Goal: Information Seeking & Learning: Learn about a topic

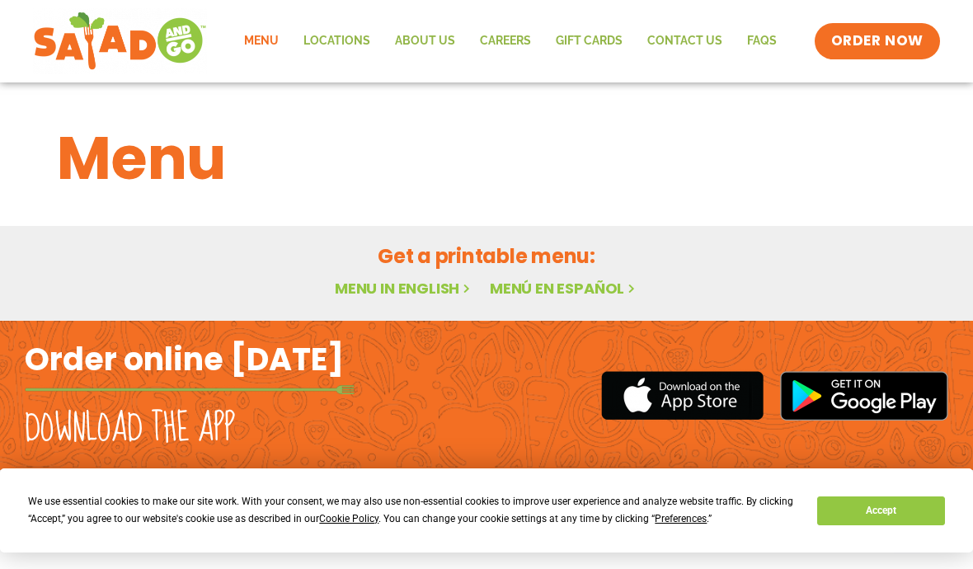
scroll to position [3, 0]
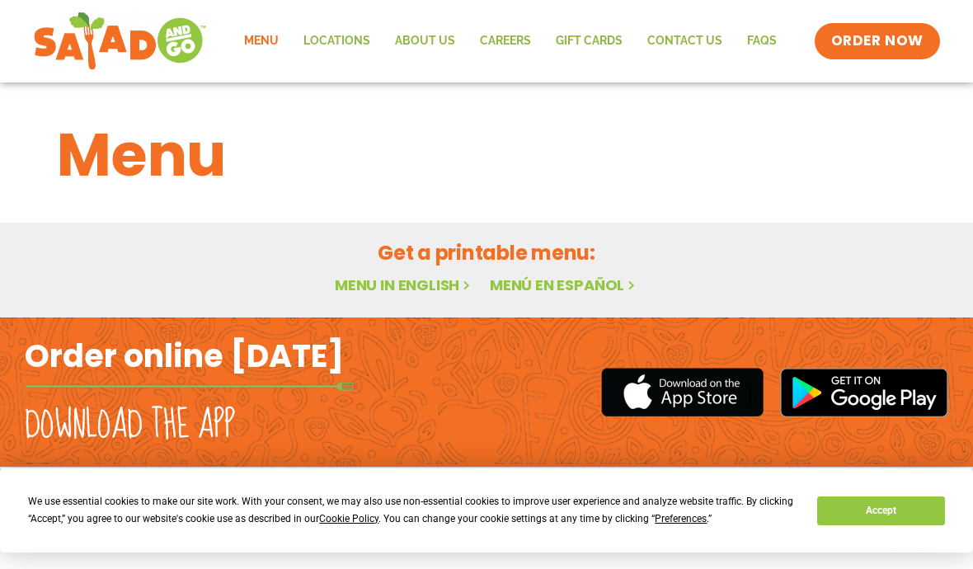
click at [877, 509] on button "Accept" at bounding box center [880, 510] width 127 height 29
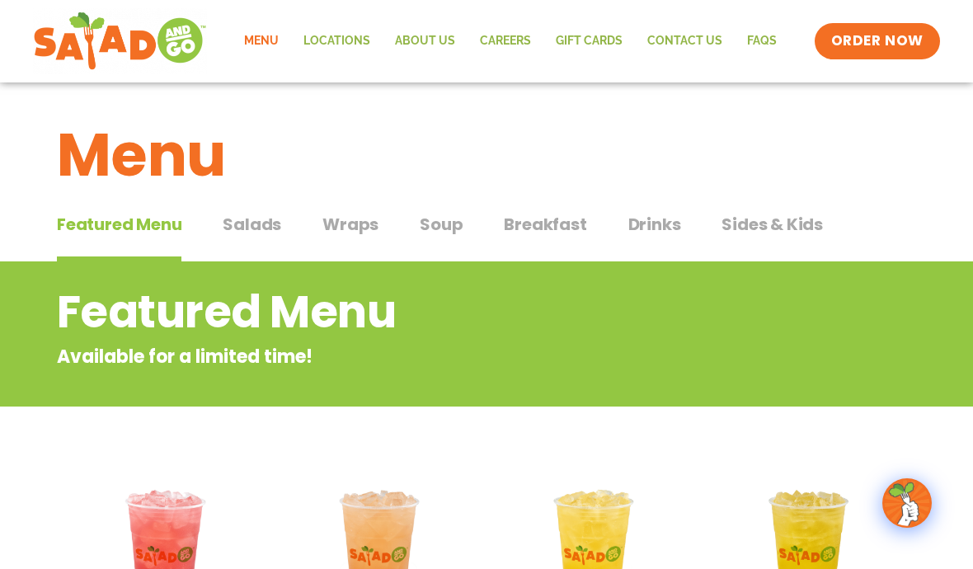
scroll to position [4, 0]
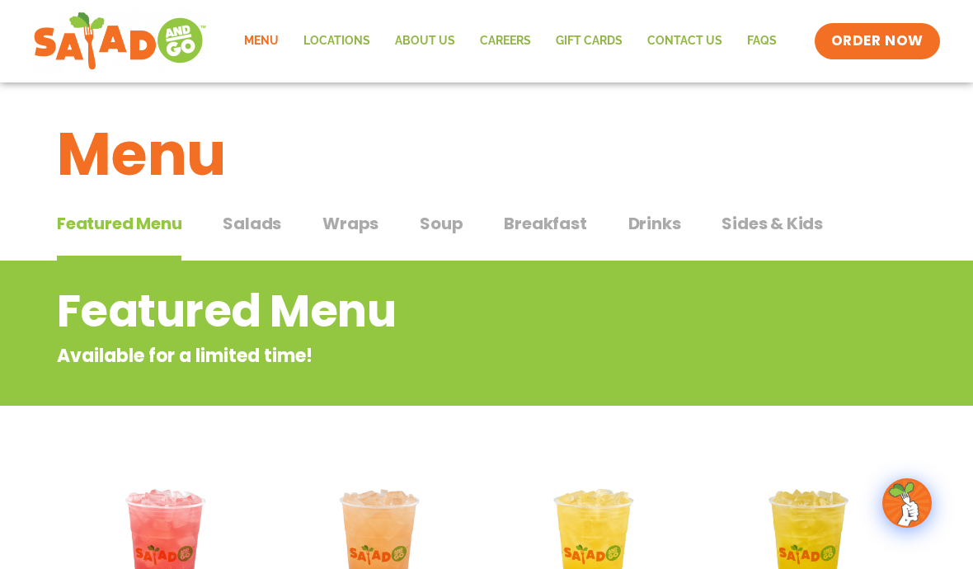
click at [265, 43] on link "Menu" at bounding box center [261, 41] width 59 height 38
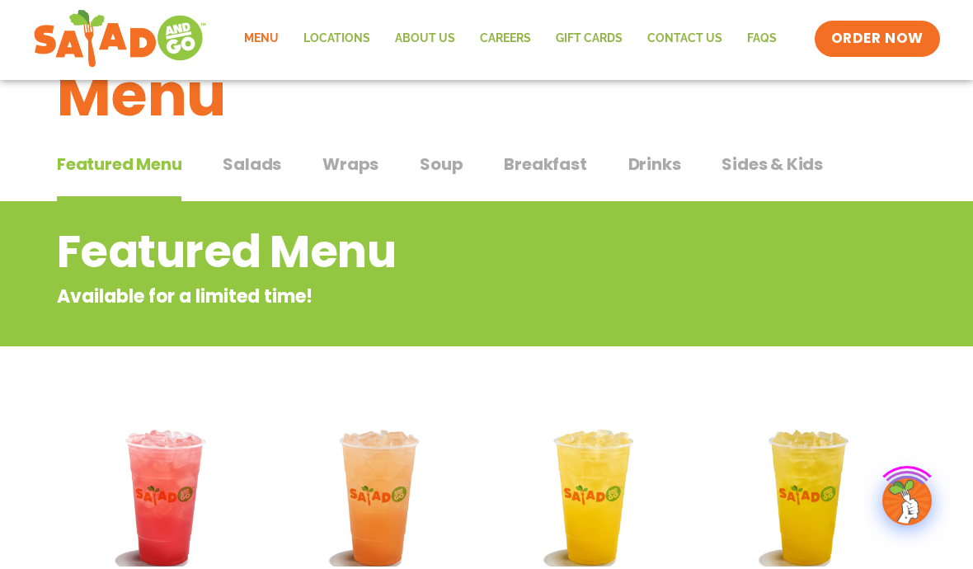
scroll to position [7, 0]
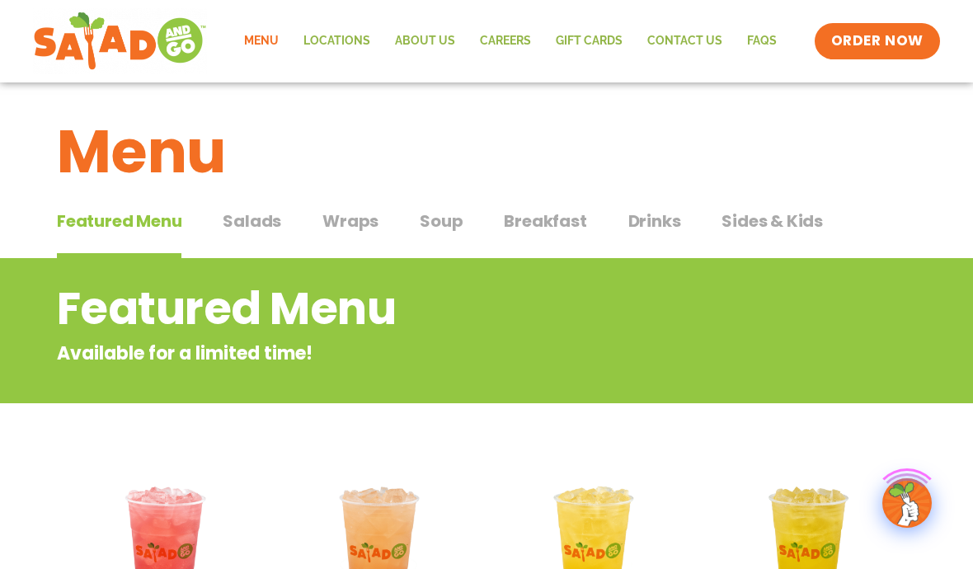
click at [256, 35] on link "Menu" at bounding box center [261, 41] width 59 height 38
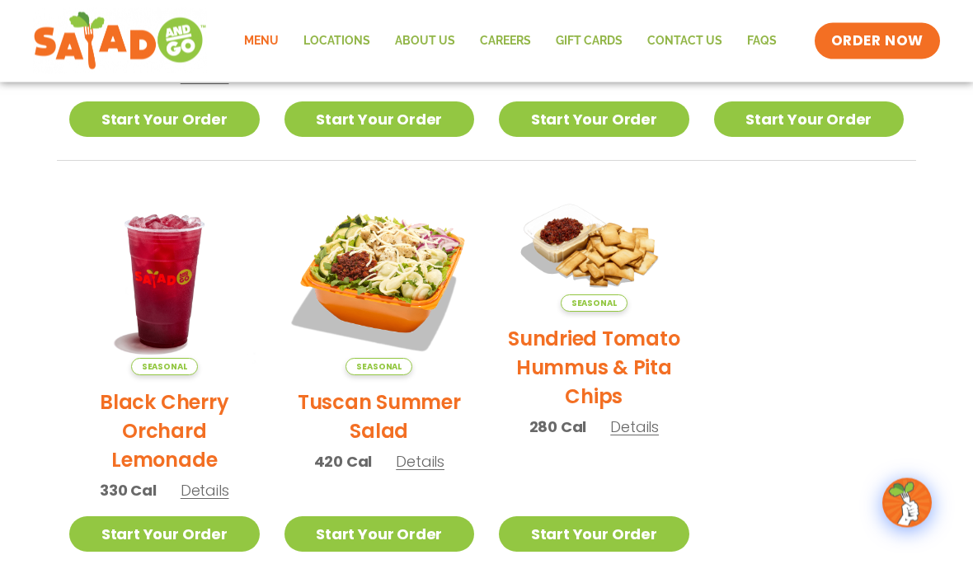
scroll to position [696, 0]
click at [411, 284] on img at bounding box center [379, 280] width 190 height 190
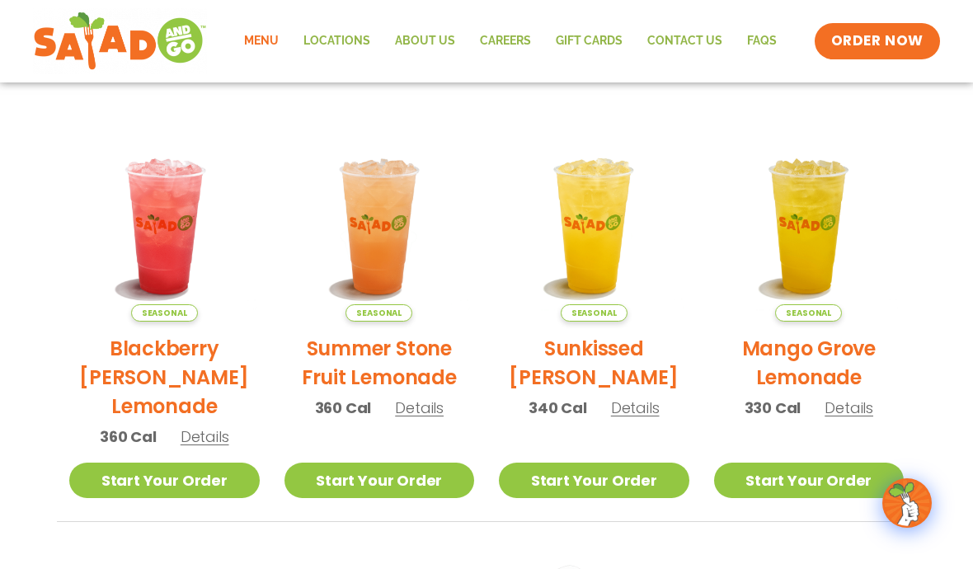
scroll to position [118, 0]
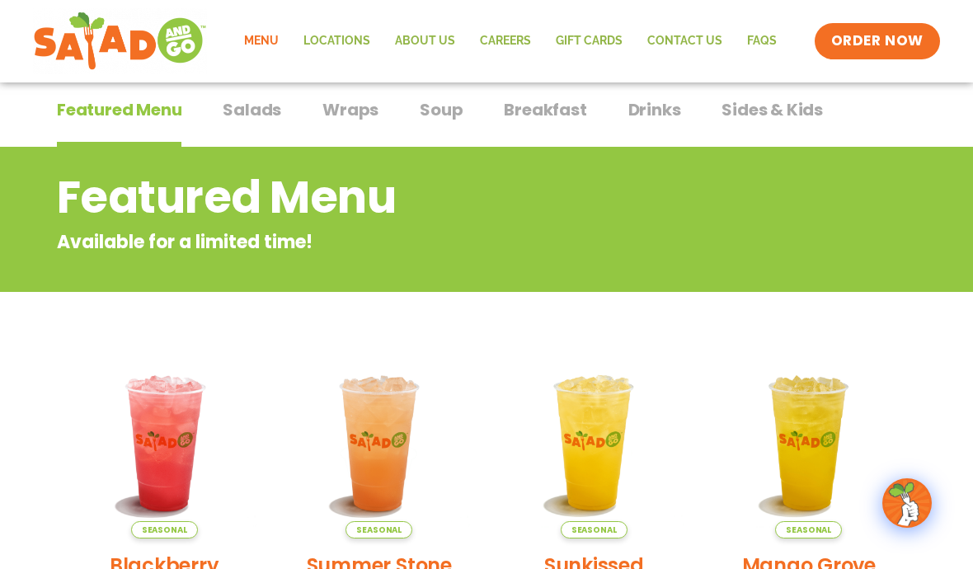
click at [257, 104] on span "Salads" at bounding box center [252, 109] width 59 height 25
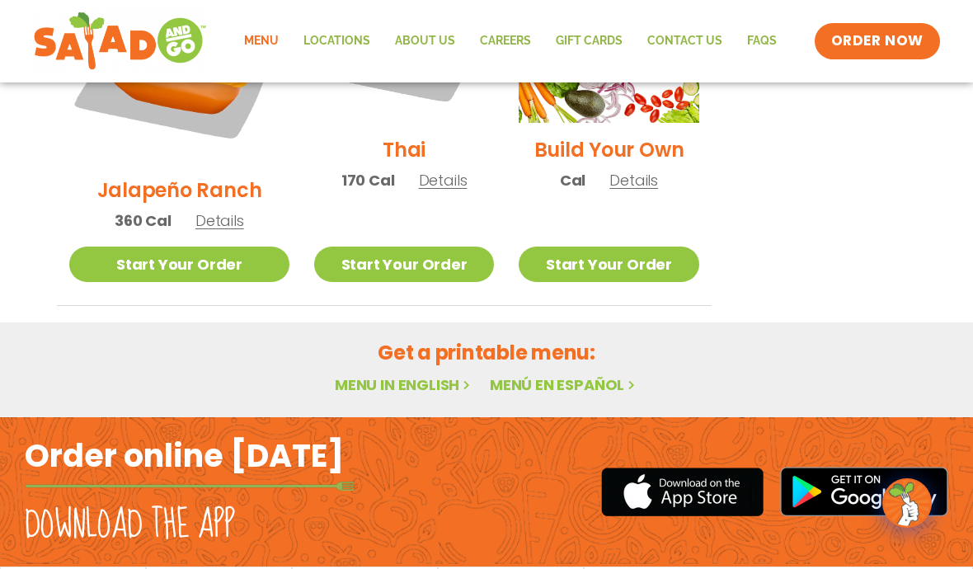
scroll to position [1415, 0]
